Goal: Find specific page/section: Find specific page/section

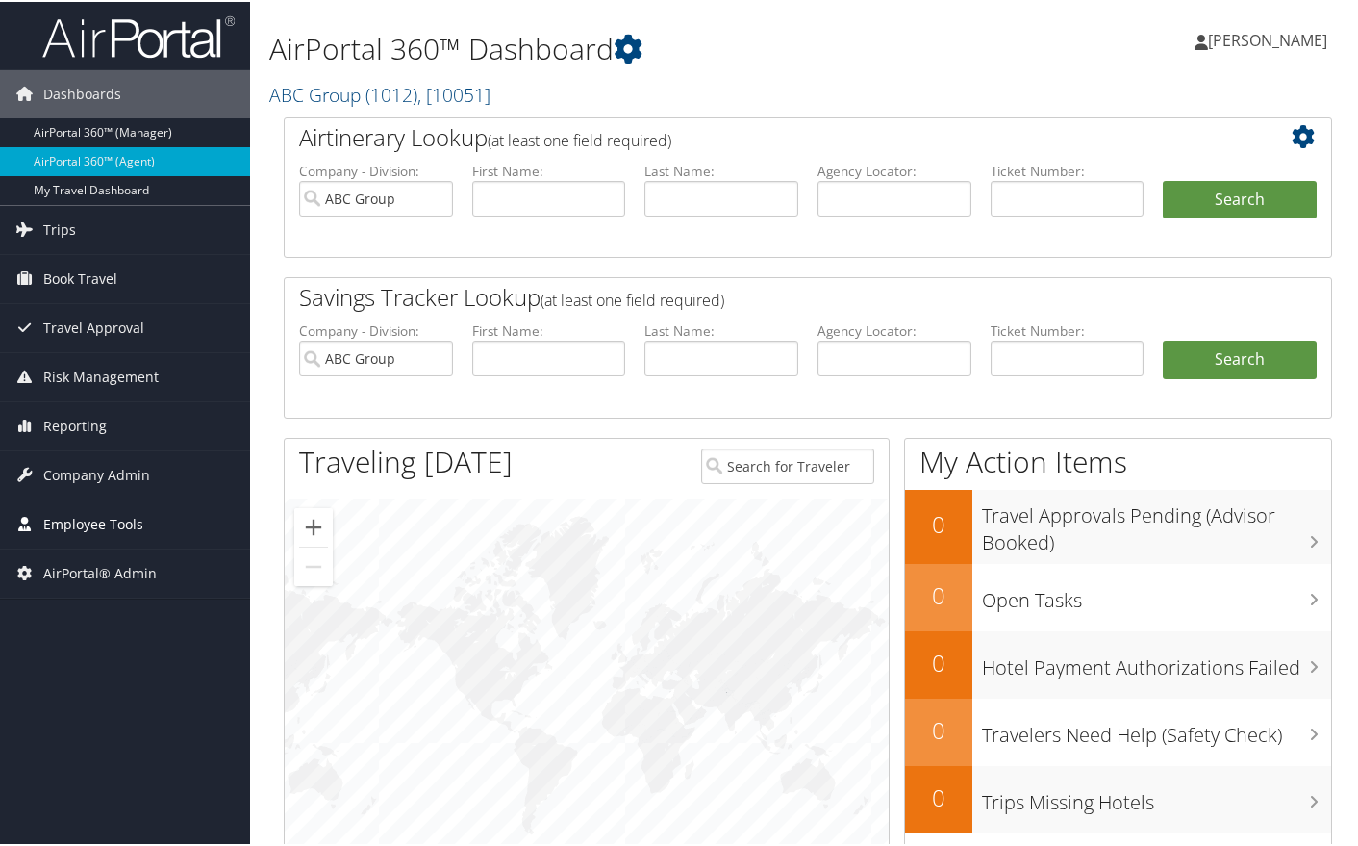
click at [113, 536] on span "Employee Tools" at bounding box center [93, 522] width 100 height 48
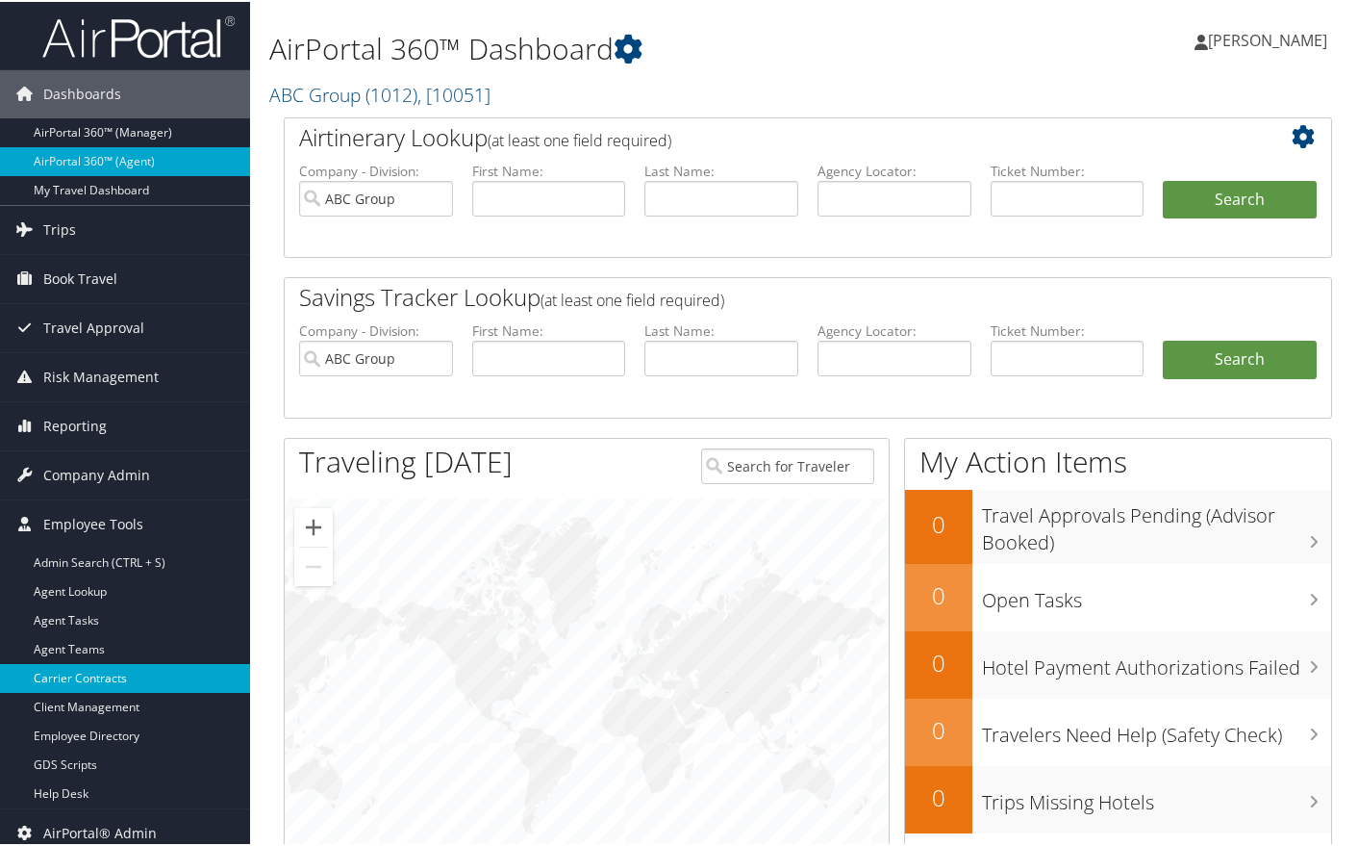
click at [118, 670] on link "Carrier Contracts" at bounding box center [125, 676] width 250 height 29
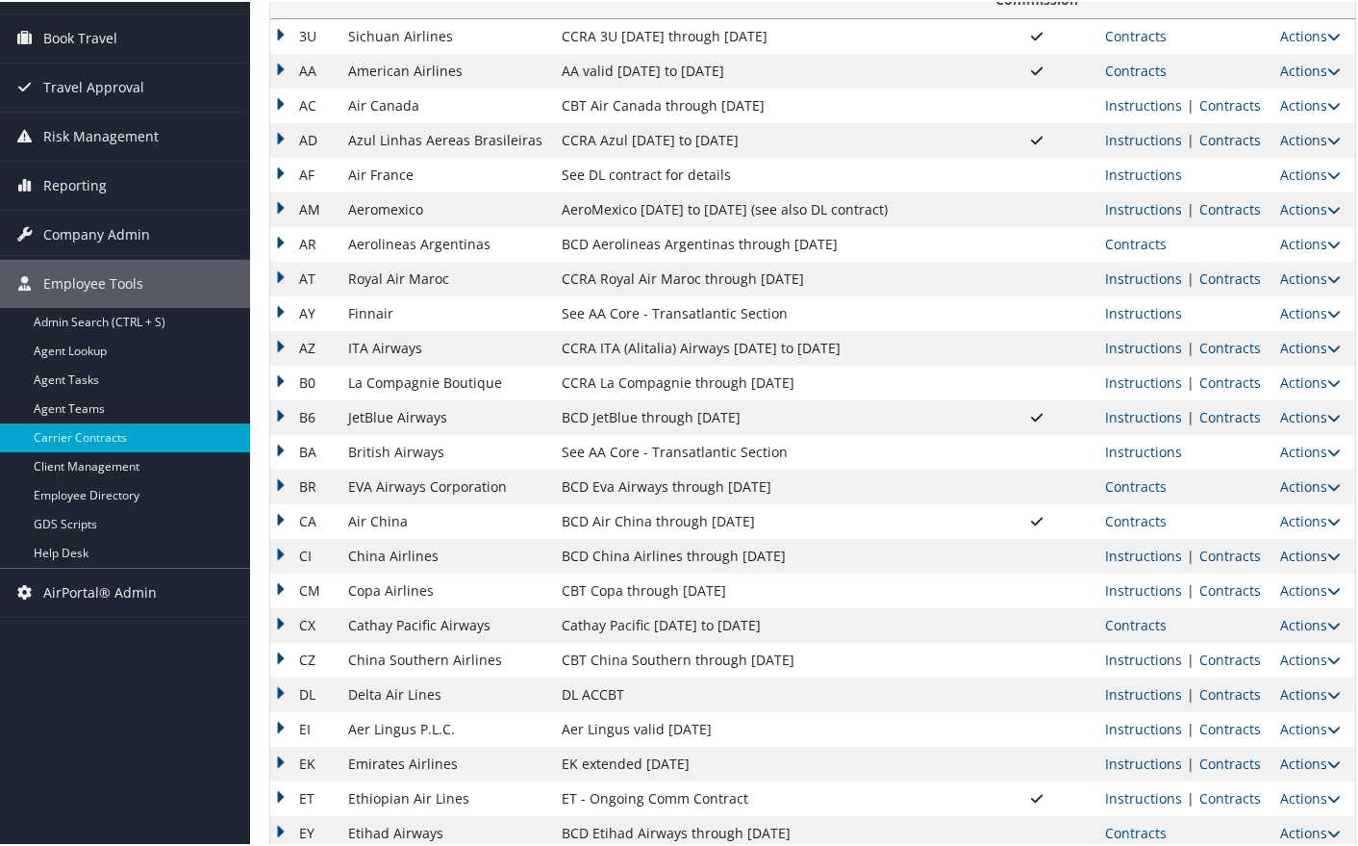
scroll to position [320, 0]
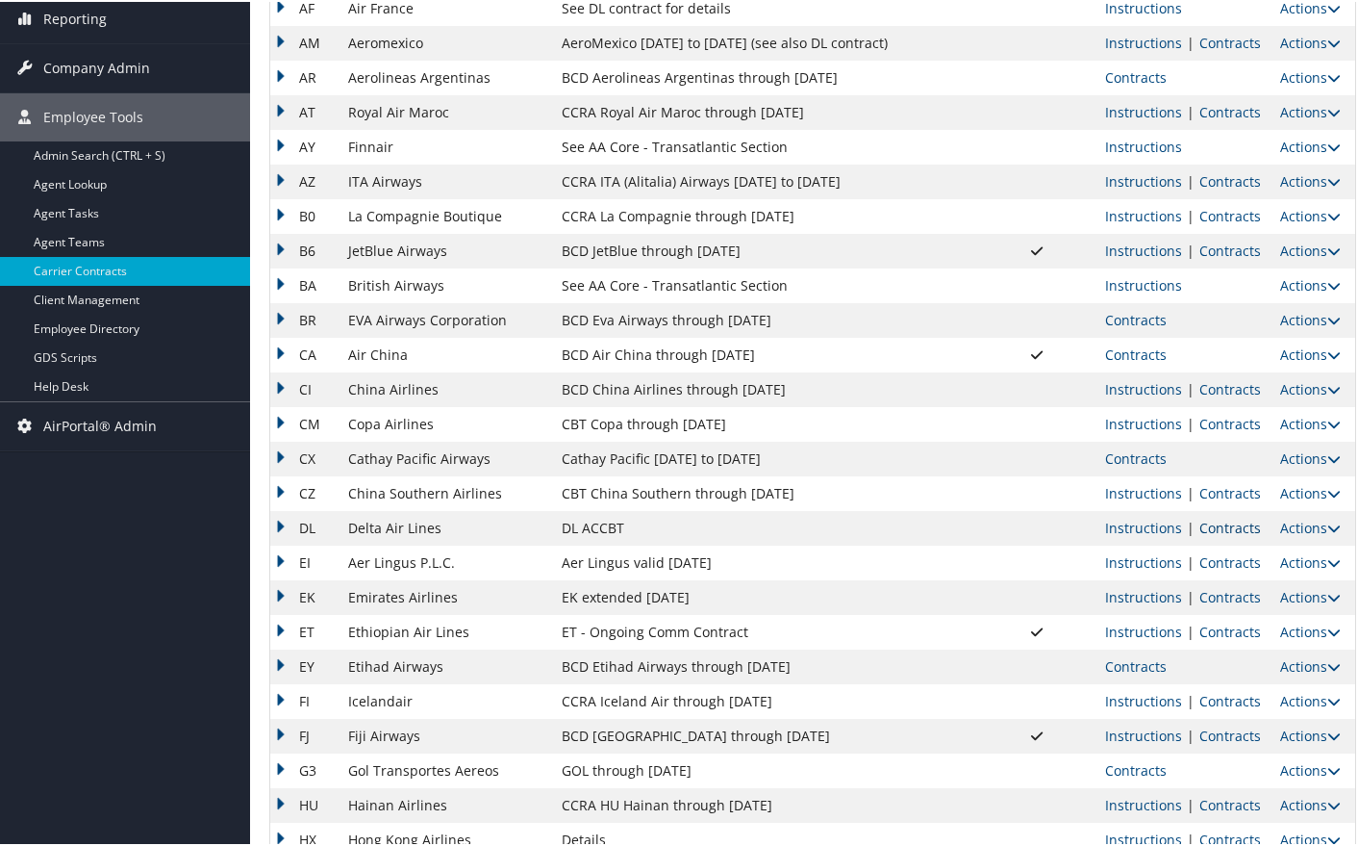
click at [1220, 525] on link "Contracts" at bounding box center [1231, 526] width 62 height 18
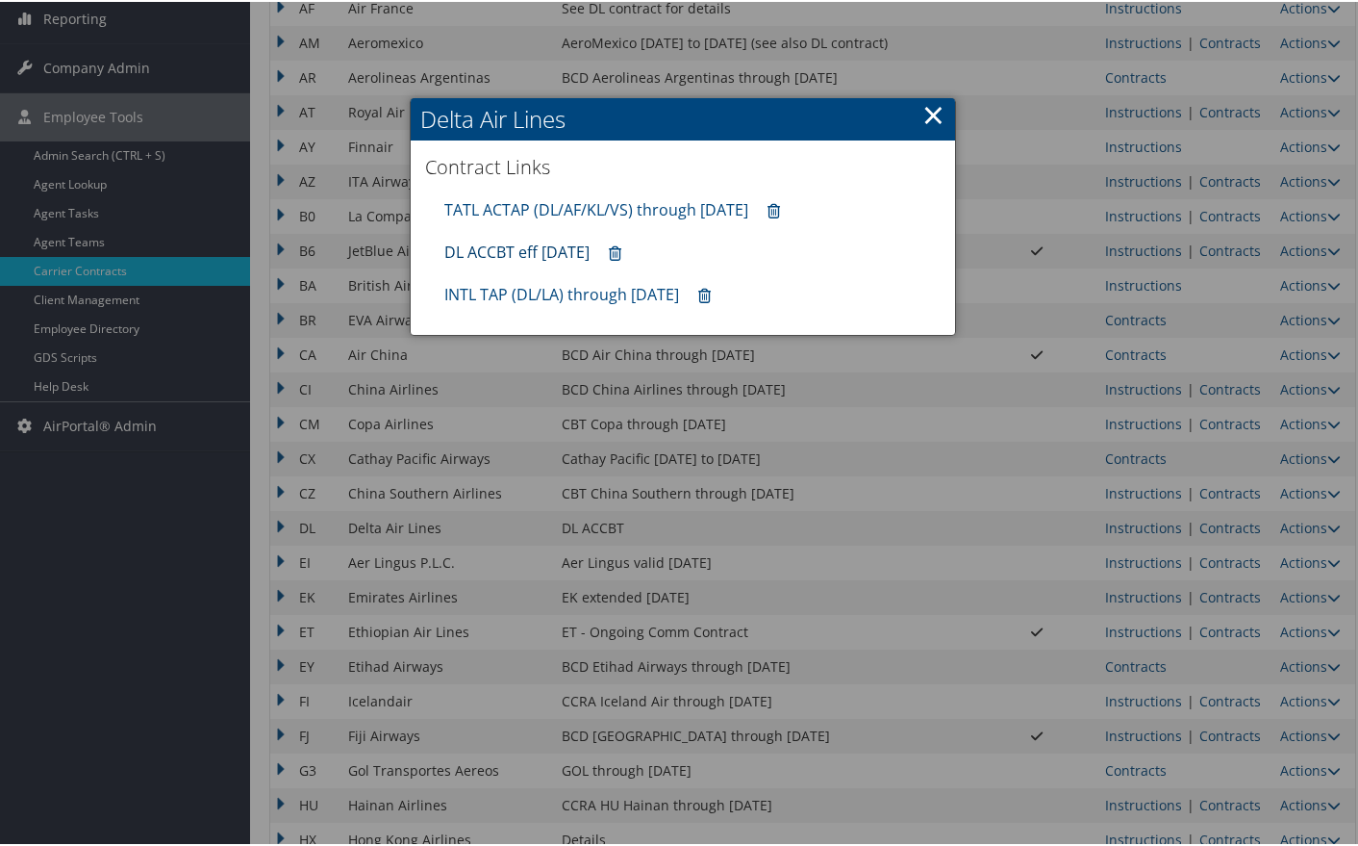
click at [527, 251] on link "DL ACCBT eff [DATE]" at bounding box center [516, 250] width 145 height 21
